Goal: Navigation & Orientation: Find specific page/section

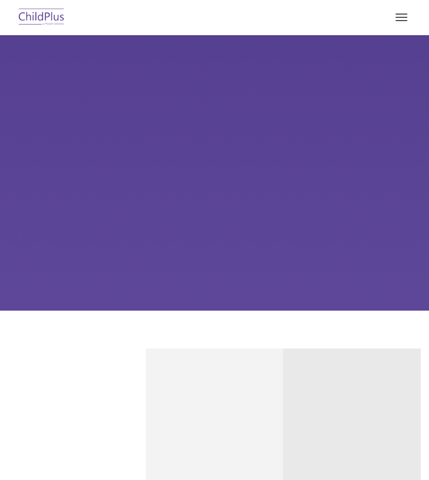
type input ""
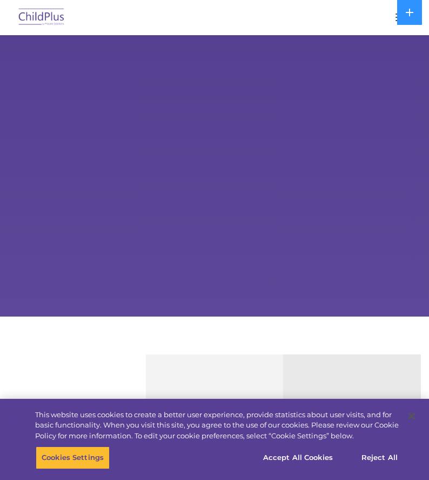
select select "MEDIUM"
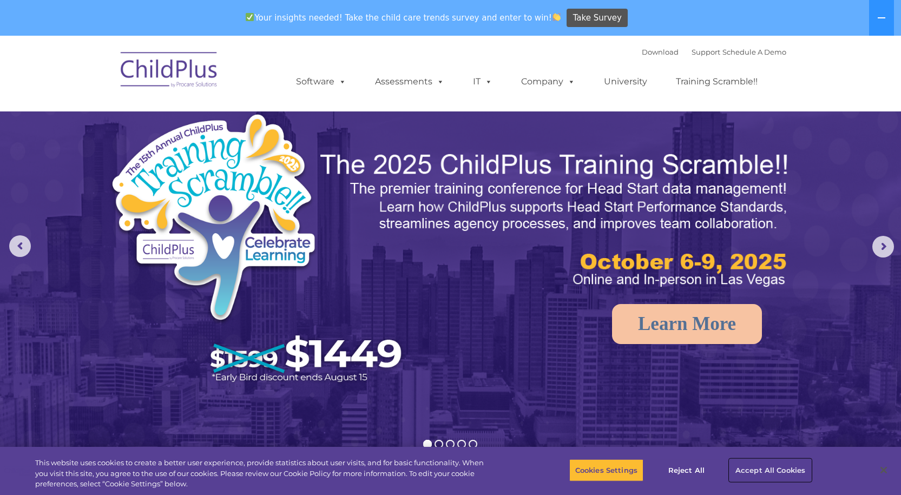
click at [429, 467] on button "Accept All Cookies" at bounding box center [770, 470] width 82 height 23
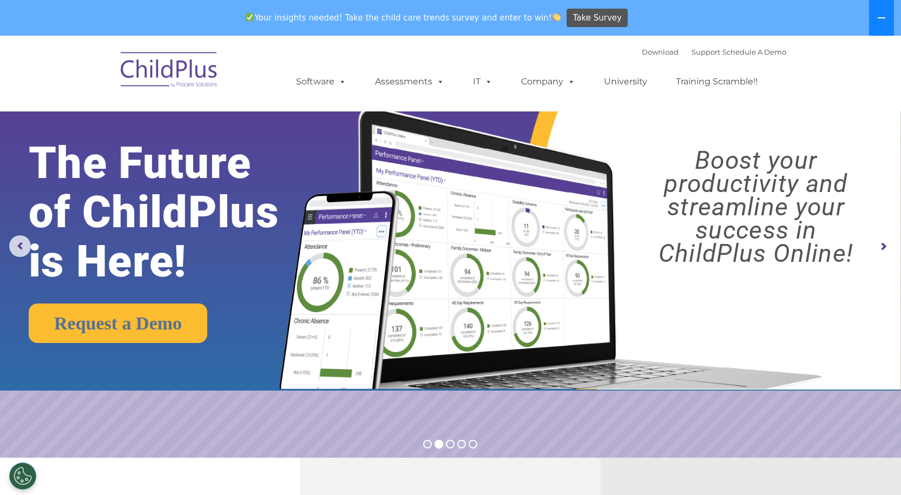
click at [429, 17] on button at bounding box center [881, 18] width 25 height 36
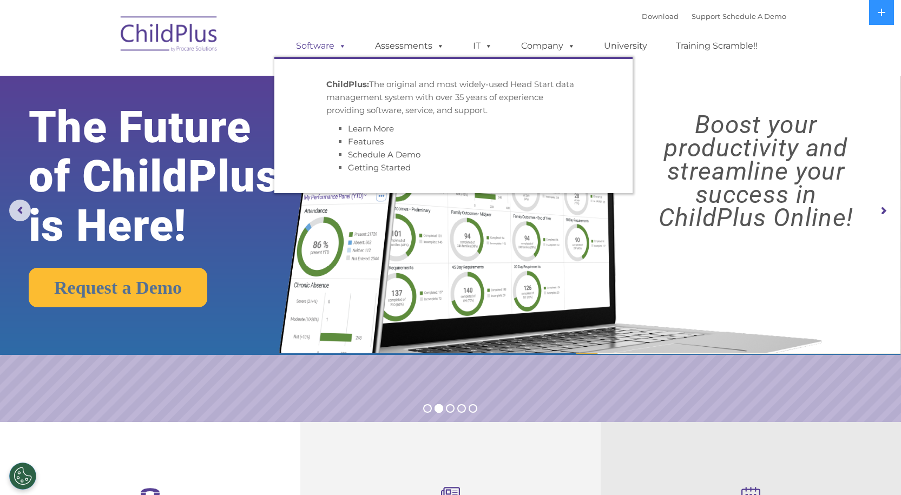
click at [325, 45] on link "Software" at bounding box center [321, 46] width 72 height 22
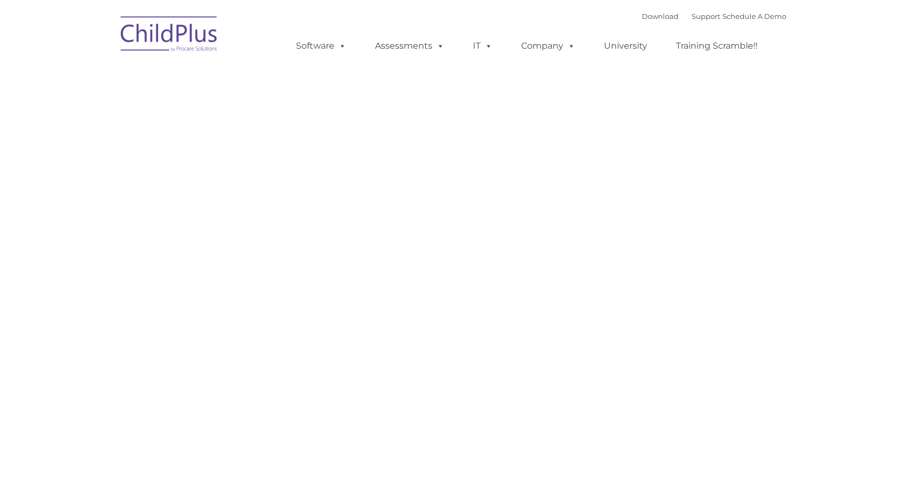
type input ""
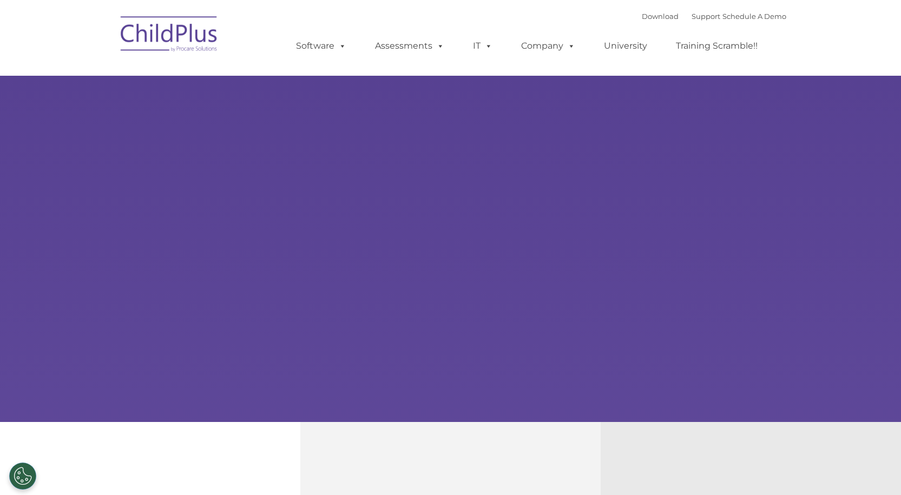
type input ""
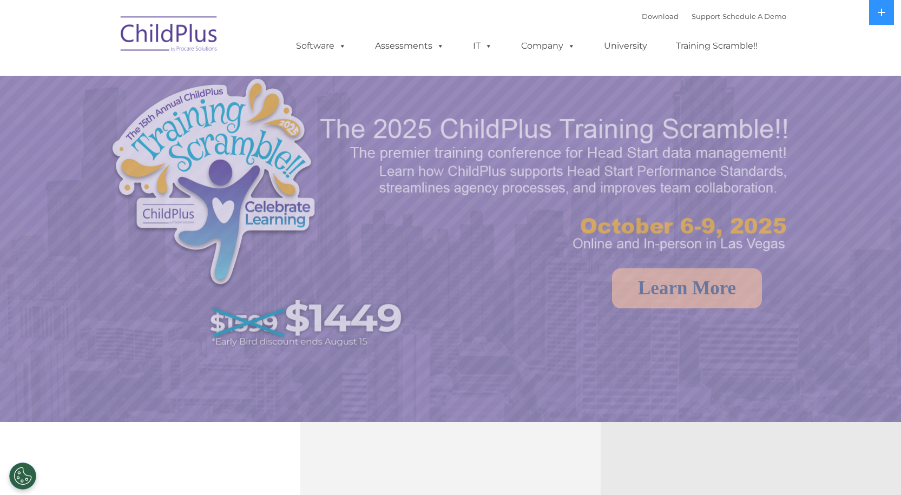
select select "MEDIUM"
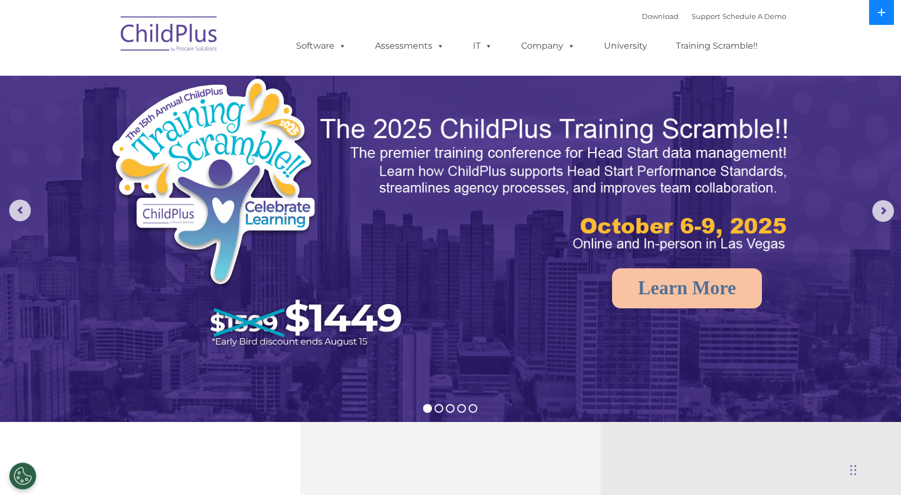
click at [881, 8] on button at bounding box center [881, 12] width 25 height 25
